Goal: Task Accomplishment & Management: Manage account settings

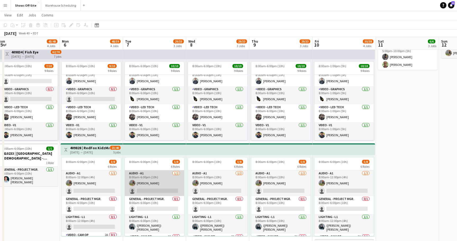
click at [150, 185] on app-card-role "Audio - A1 1/2 8:00am-6:00pm (10h) Grant Buro single-neutral-actions" at bounding box center [154, 183] width 59 height 26
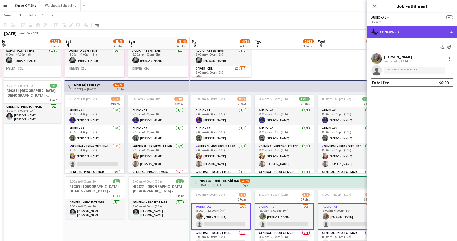
click at [401, 36] on div "single-neutral-actions-check-2 Confirmed" at bounding box center [412, 32] width 90 height 13
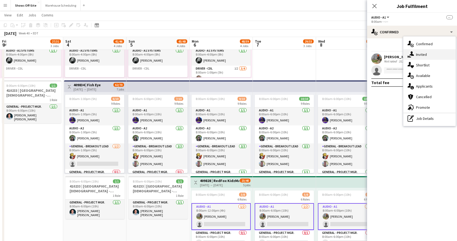
click at [411, 53] on icon at bounding box center [411, 53] width 4 height 4
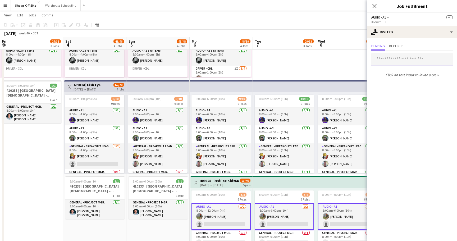
click at [389, 61] on input "text" at bounding box center [411, 59] width 81 height 13
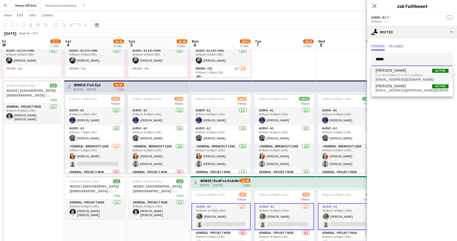
type input "*****"
click at [397, 77] on span "Can be invited on 4 of 5 positions." at bounding box center [411, 75] width 73 height 5
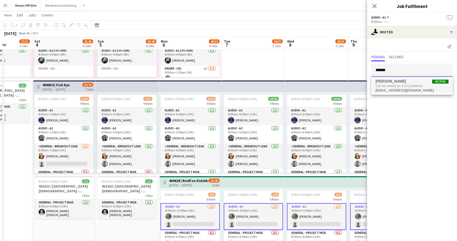
type input "******"
click at [402, 87] on span "Can be invited on 4 of 5 positions." at bounding box center [411, 86] width 73 height 5
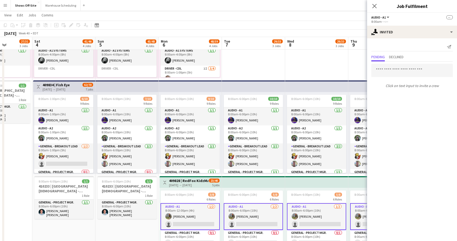
drag, startPoint x: 384, startPoint y: 86, endPoint x: 444, endPoint y: 89, distance: 59.6
click at [444, 89] on p "Click on text input to invite a crew" at bounding box center [412, 85] width 90 height 9
click at [408, 70] on input "text" at bounding box center [411, 70] width 81 height 13
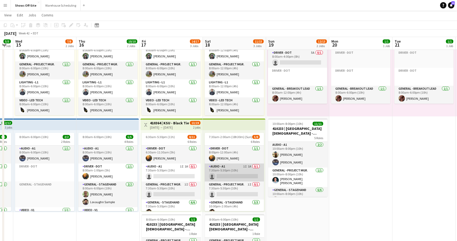
click at [231, 172] on app-card-role "Audio - A1 1I 1A 0/1 7:30am-5:30pm (10h) single-neutral-actions" at bounding box center [234, 172] width 59 height 18
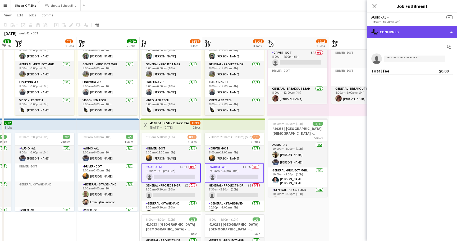
click at [438, 30] on div "single-neutral-actions-check-2 Confirmed" at bounding box center [412, 32] width 90 height 13
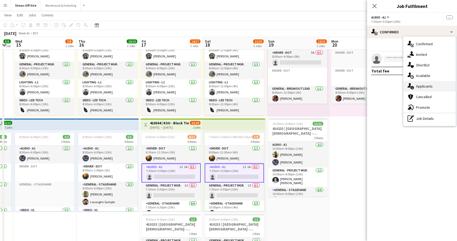
click at [427, 85] on span "Applicants" at bounding box center [424, 86] width 17 height 5
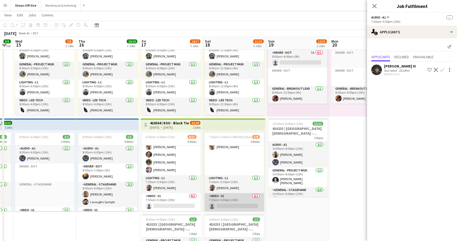
click at [236, 203] on app-card-role "Video - V1 0/1 7:30am-5:30pm (10h) single-neutral-actions" at bounding box center [234, 202] width 59 height 18
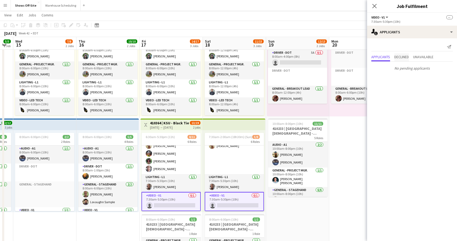
click at [404, 57] on span "Declined" at bounding box center [401, 57] width 15 height 4
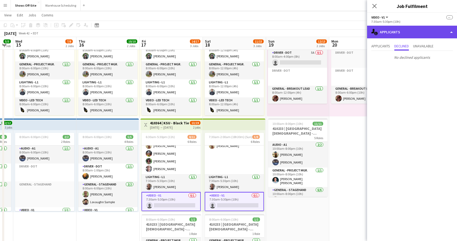
click at [409, 35] on div "single-neutral-actions-information Applicants" at bounding box center [412, 32] width 90 height 13
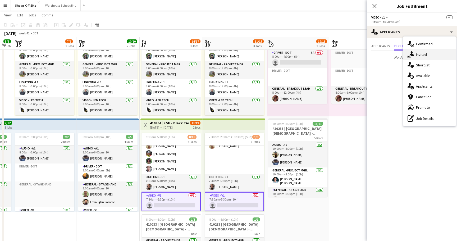
click at [410, 52] on icon "single-neutral-actions-share-1" at bounding box center [410, 54] width 6 height 6
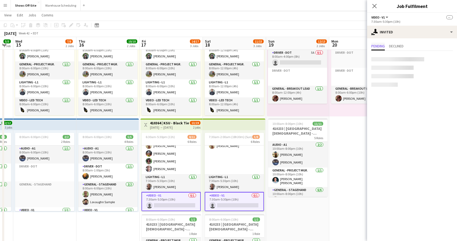
click at [385, 44] on span "Pending" at bounding box center [377, 46] width 13 height 4
click at [397, 45] on span "Declined" at bounding box center [396, 46] width 15 height 4
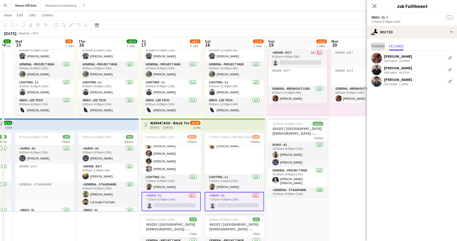
click at [383, 48] on span "Pending" at bounding box center [377, 46] width 13 height 4
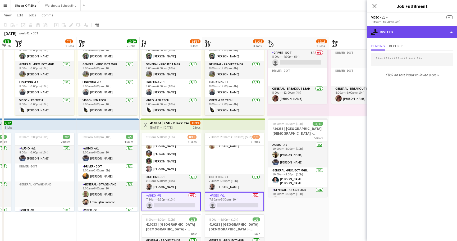
click at [412, 33] on div "single-neutral-actions-share-1 Invited" at bounding box center [412, 32] width 90 height 13
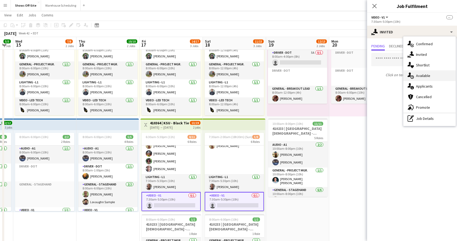
click at [423, 77] on span "Available" at bounding box center [423, 75] width 14 height 5
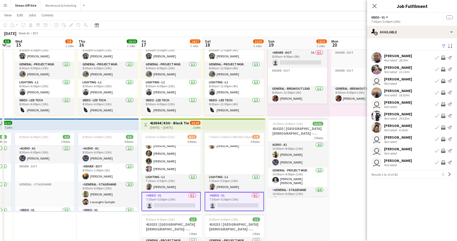
click at [376, 114] on app-user-avatar at bounding box center [376, 115] width 11 height 11
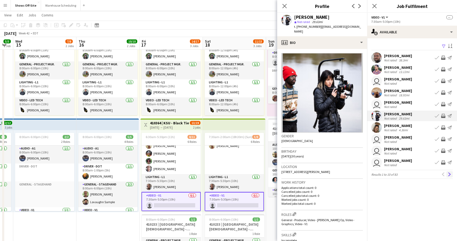
click at [450, 174] on app-icon "Next" at bounding box center [450, 174] width 4 height 4
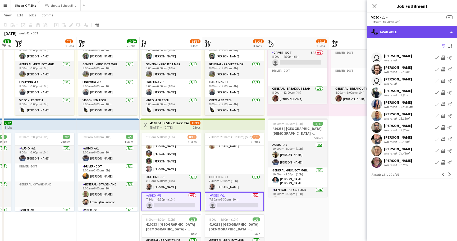
click at [429, 31] on div "single-neutral-actions-upload Available" at bounding box center [412, 32] width 90 height 13
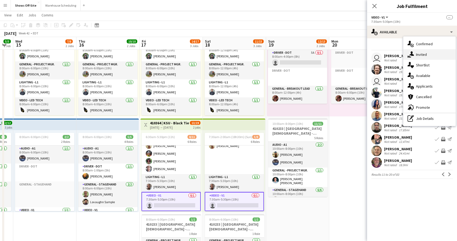
click at [421, 56] on span "Invited" at bounding box center [421, 54] width 11 height 5
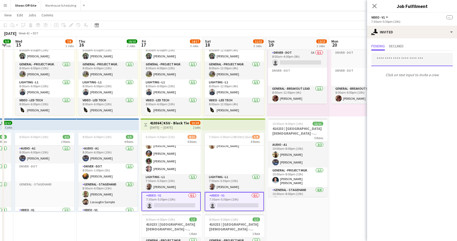
click at [400, 59] on input "text" at bounding box center [411, 59] width 81 height 13
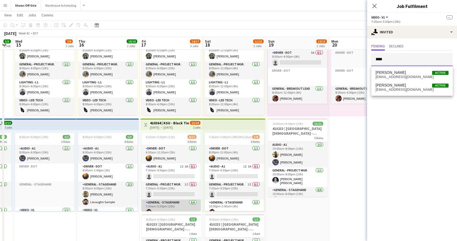
type input "****"
click at [174, 200] on app-card-role "General - Stagehand [DATE] 7:30am-5:30pm (10h) [PERSON_NAME] [PERSON_NAME] [PER…" at bounding box center [170, 227] width 59 height 56
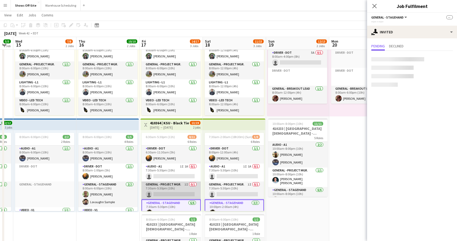
click at [177, 188] on app-card-role "General - Project Mgr. 1I 0/1 7:30am-5:30pm (10h) single-neutral-actions" at bounding box center [170, 190] width 59 height 18
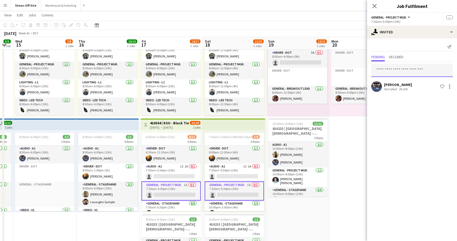
click at [407, 65] on input "text" at bounding box center [411, 70] width 81 height 13
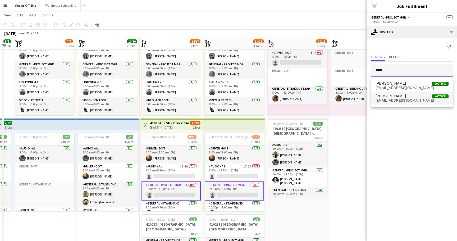
type input "****"
click at [401, 99] on span "[EMAIL_ADDRESS][DOMAIN_NAME]" at bounding box center [411, 100] width 73 height 4
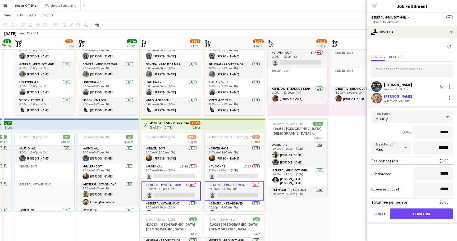
click at [424, 213] on button "Confirm" at bounding box center [421, 213] width 63 height 11
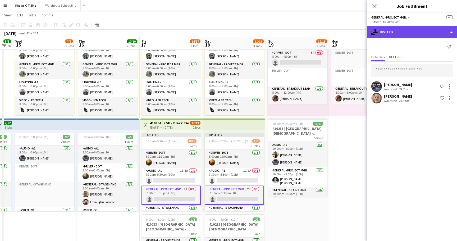
click at [402, 26] on div "single-neutral-actions-share-1 Invited" at bounding box center [412, 32] width 90 height 13
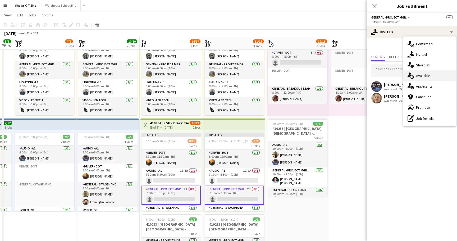
click at [421, 77] on span "Available" at bounding box center [423, 75] width 14 height 5
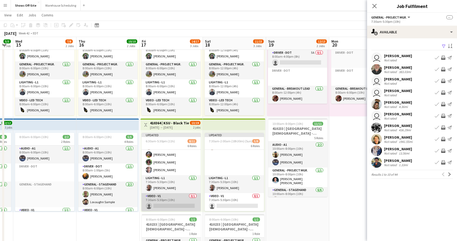
click at [177, 197] on app-card-role "Video - V1 0/1 7:30am-5:30pm (10h) single-neutral-actions" at bounding box center [170, 202] width 59 height 18
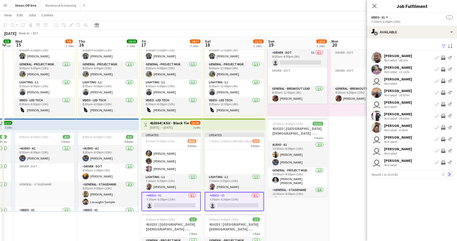
click at [449, 173] on app-icon "Next" at bounding box center [450, 174] width 4 height 4
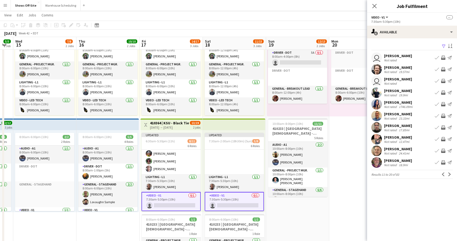
click at [449, 173] on app-icon "Next" at bounding box center [450, 174] width 4 height 4
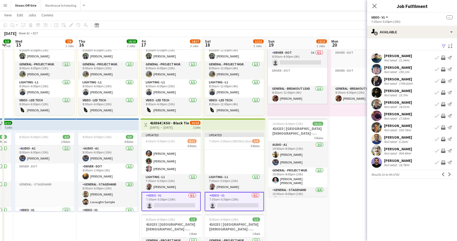
click at [449, 173] on app-icon "Next" at bounding box center [450, 174] width 4 height 4
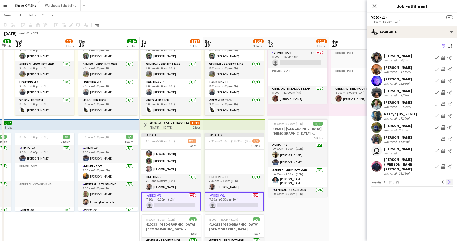
click at [449, 180] on app-icon "Next" at bounding box center [450, 182] width 4 height 4
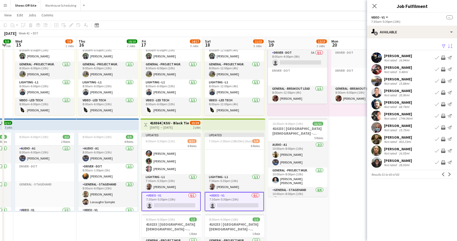
click at [450, 44] on app-icon "Sort asc" at bounding box center [450, 46] width 4 height 5
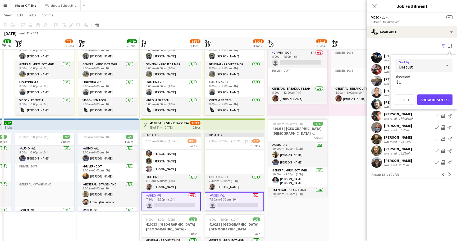
click at [431, 65] on div "Default" at bounding box center [418, 65] width 47 height 13
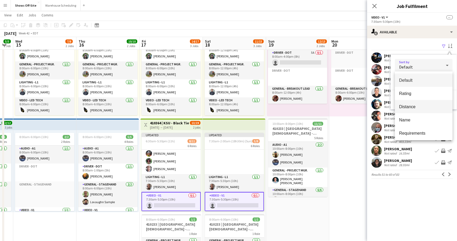
click at [423, 103] on mat-option "Distance" at bounding box center [424, 106] width 58 height 13
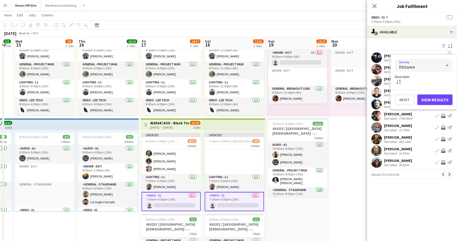
click at [433, 100] on button "View Results" at bounding box center [434, 99] width 35 height 11
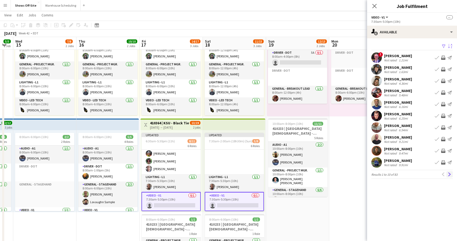
click at [450, 176] on button "Next" at bounding box center [449, 174] width 6 height 6
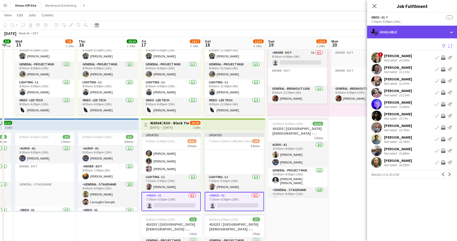
click at [405, 31] on div "single-neutral-actions-upload Available" at bounding box center [412, 32] width 90 height 13
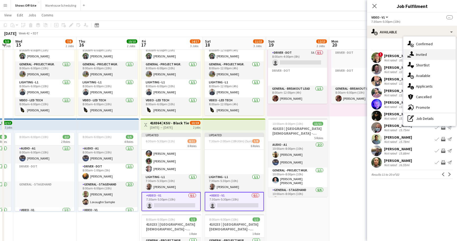
click at [417, 59] on div "single-neutral-actions-share-1 Invited" at bounding box center [429, 54] width 52 height 11
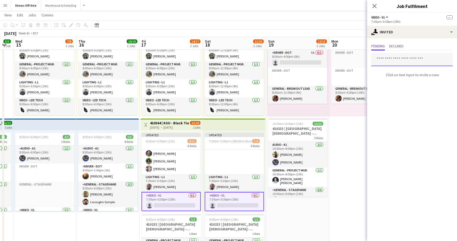
click at [388, 64] on input "text" at bounding box center [411, 59] width 81 height 13
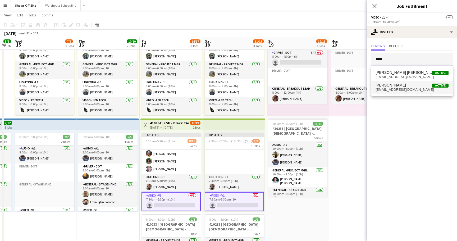
type input "****"
click at [394, 86] on span "[PERSON_NAME]" at bounding box center [390, 85] width 30 height 4
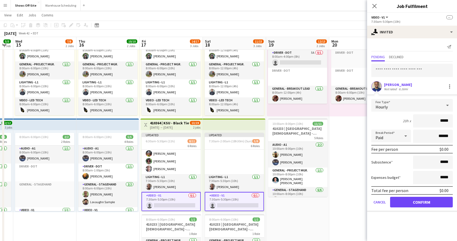
click at [406, 203] on button "Confirm" at bounding box center [421, 202] width 63 height 11
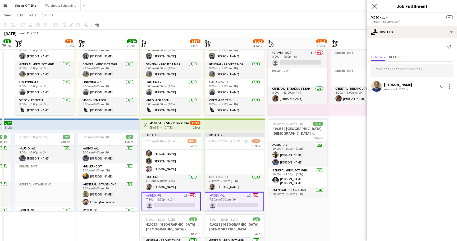
click at [376, 5] on icon "Close pop-in" at bounding box center [374, 5] width 5 height 5
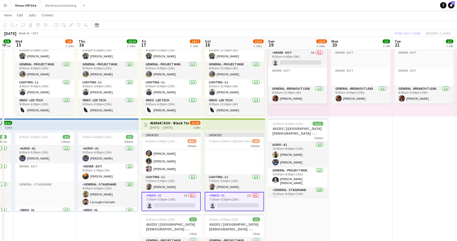
click at [399, 30] on div "Publish 2 jobs Revert 2 jobs" at bounding box center [422, 33] width 69 height 7
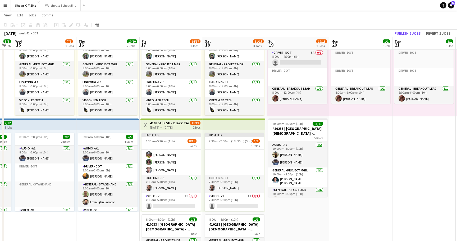
scroll to position [85, 0]
click at [399, 31] on button "Publish 2 jobs" at bounding box center [407, 33] width 30 height 7
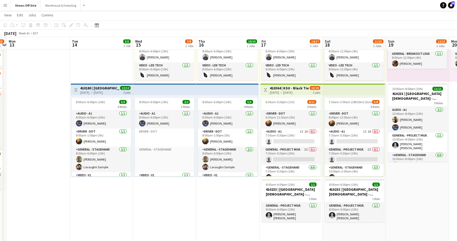
scroll to position [0, 0]
